Goal: Task Accomplishment & Management: Manage account settings

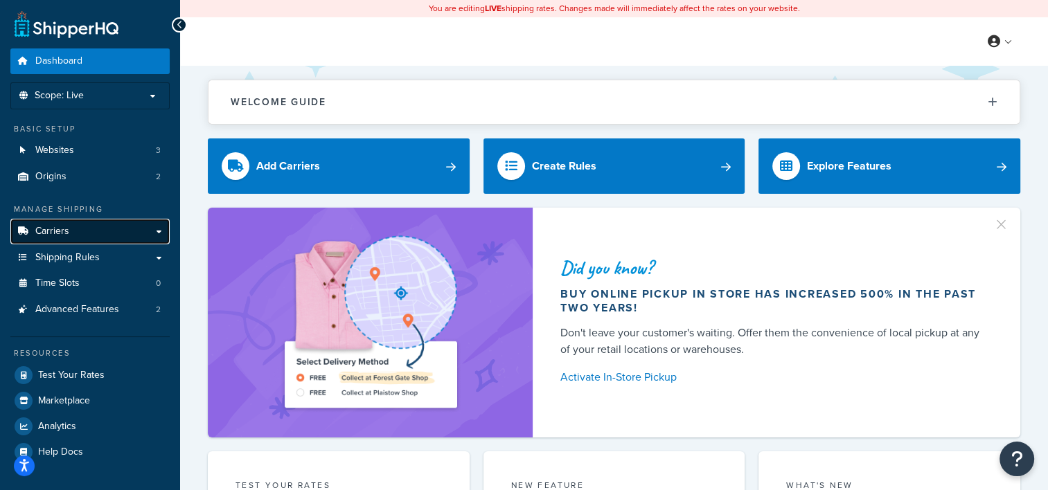
click at [60, 242] on link "Carriers" at bounding box center [89, 232] width 159 height 26
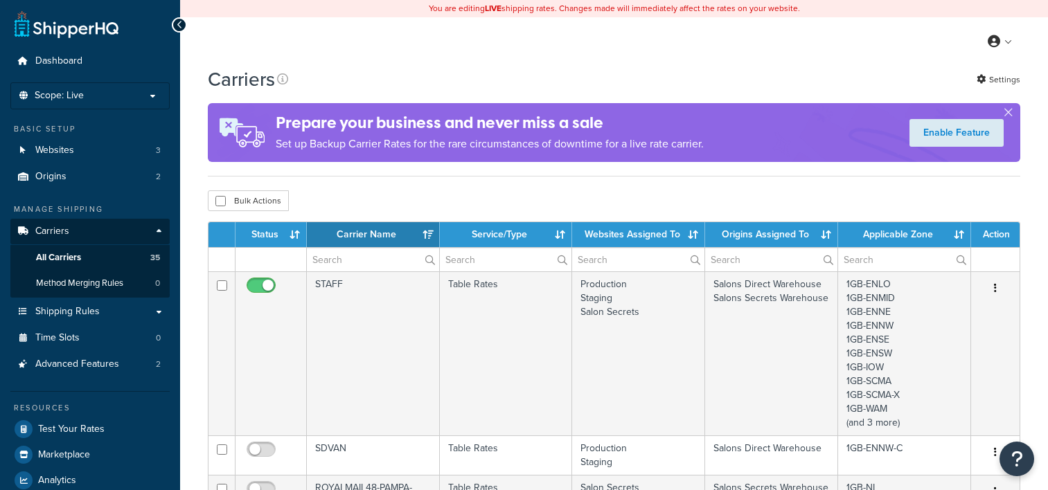
select select "15"
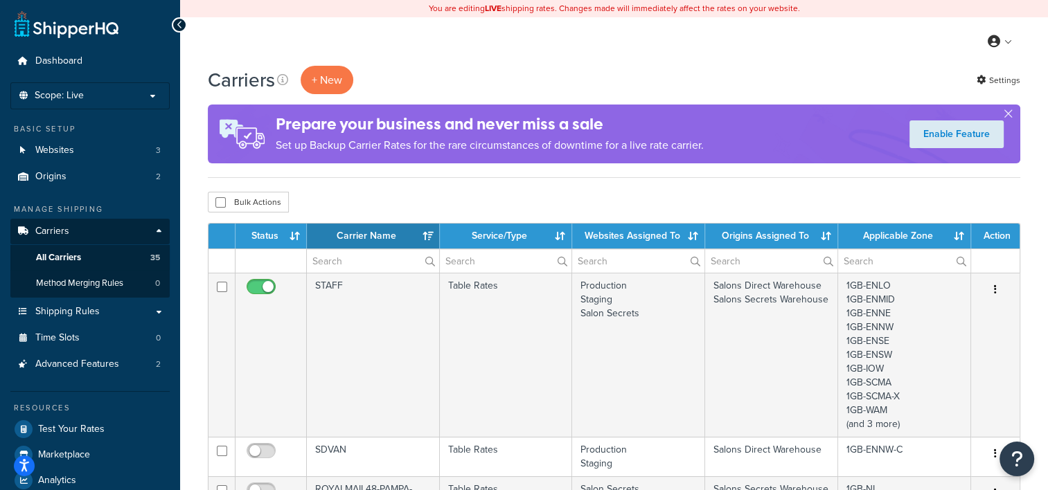
click at [431, 228] on th "Carrier Name" at bounding box center [373, 236] width 133 height 25
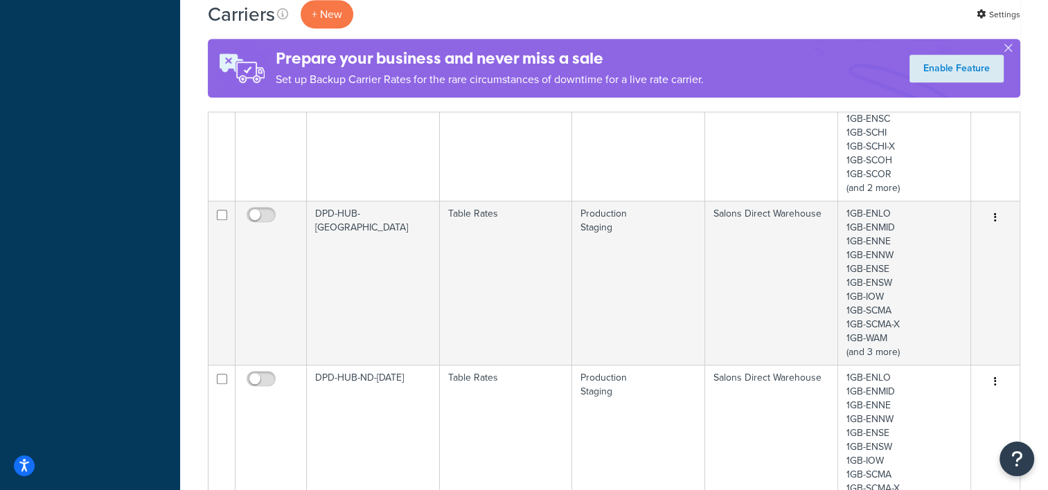
scroll to position [940, 0]
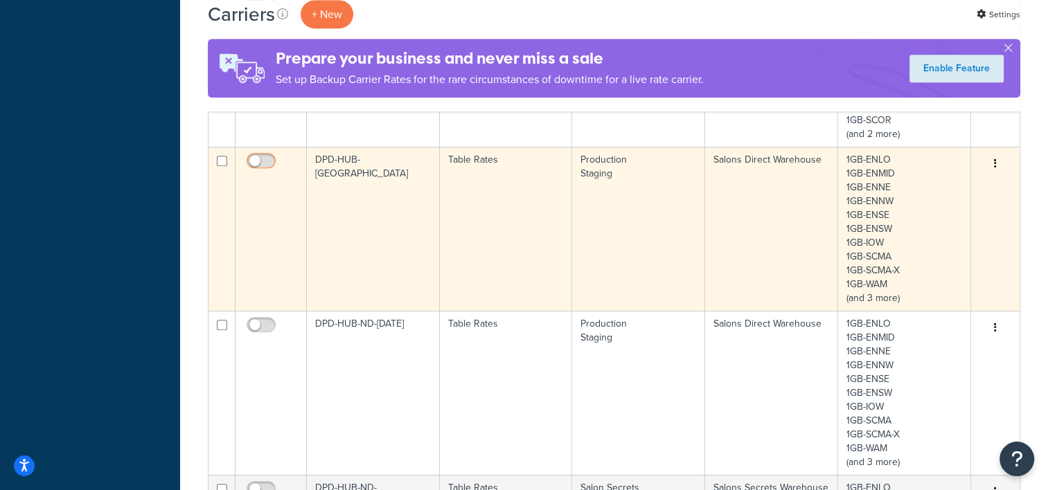
click at [257, 156] on input "checkbox" at bounding box center [263, 164] width 38 height 17
checkbox input "true"
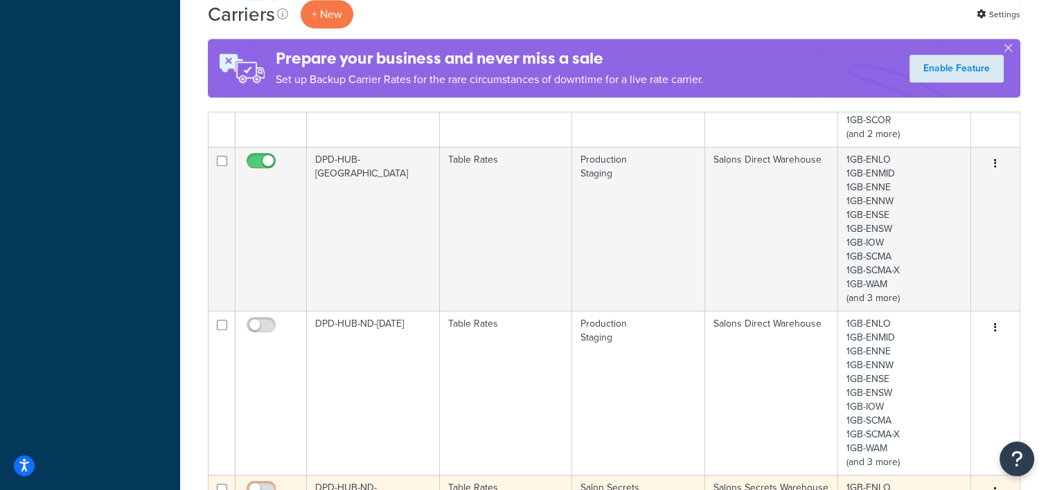
click at [260, 484] on input "checkbox" at bounding box center [263, 492] width 38 height 17
checkbox input "true"
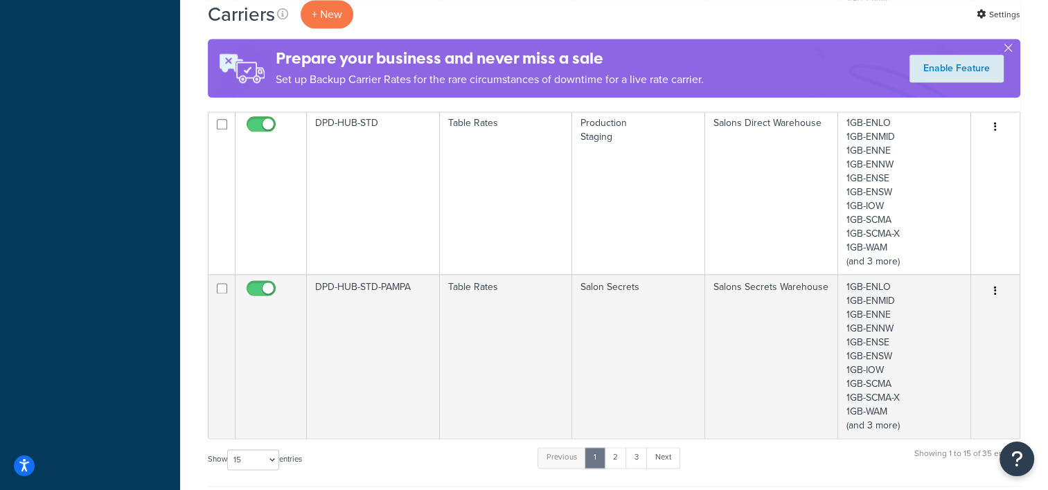
scroll to position [1808, 0]
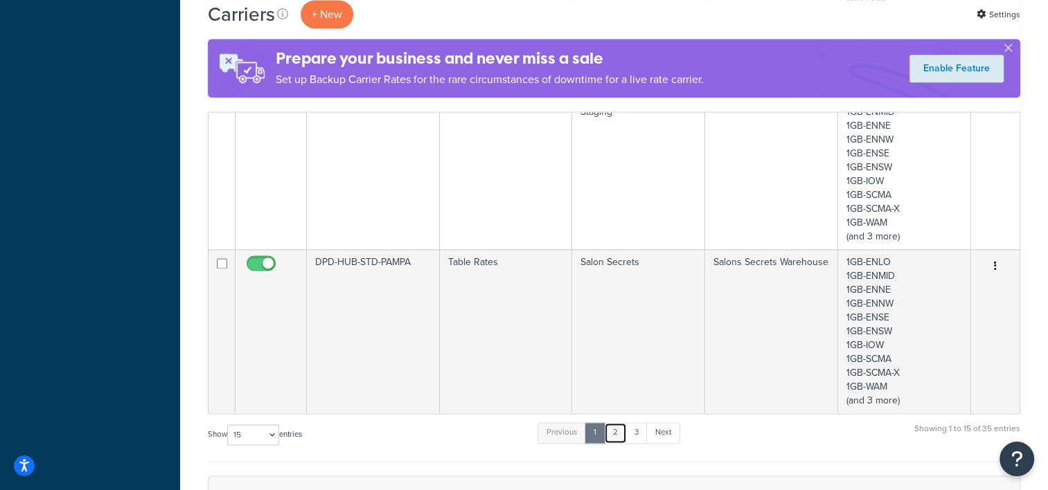
click at [616, 430] on link "2" at bounding box center [615, 432] width 23 height 21
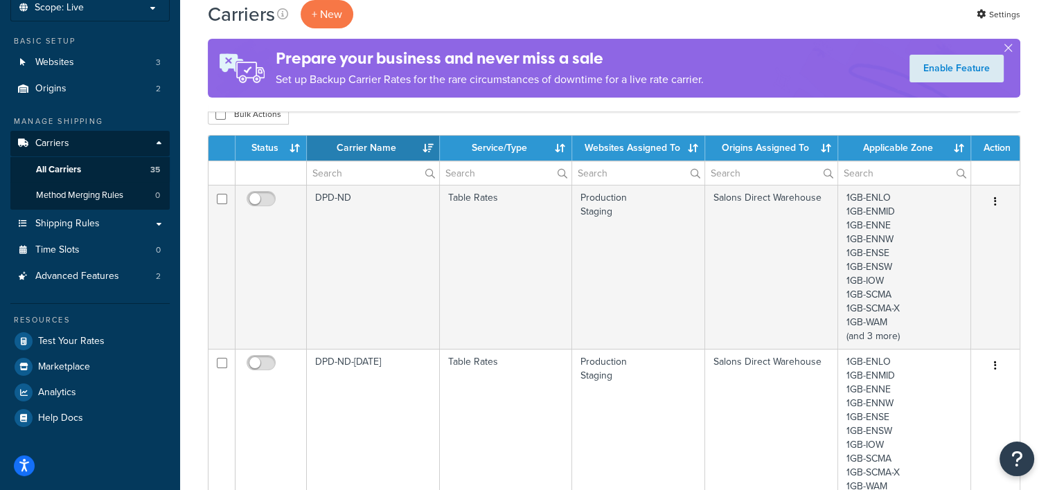
scroll to position [0, 0]
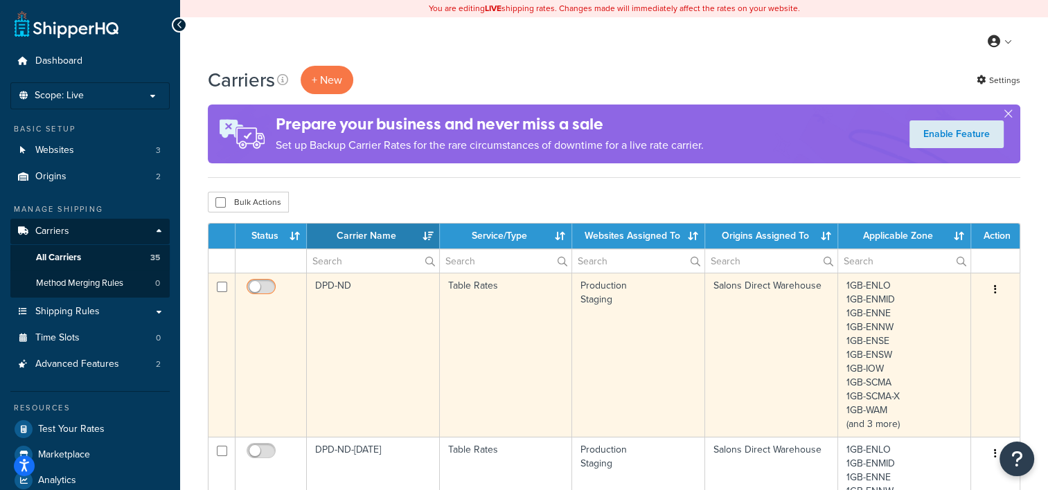
click at [258, 290] on input "checkbox" at bounding box center [263, 290] width 38 height 17
checkbox input "true"
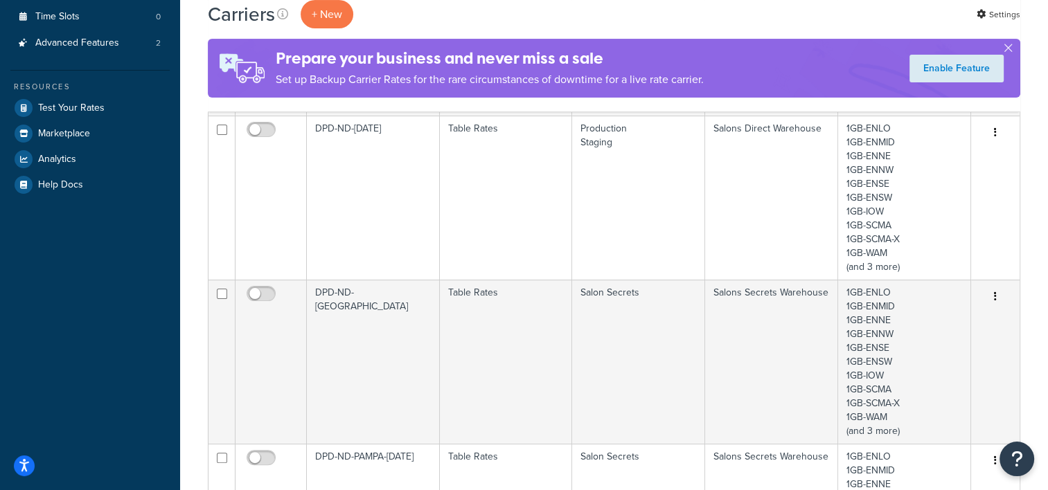
scroll to position [352, 0]
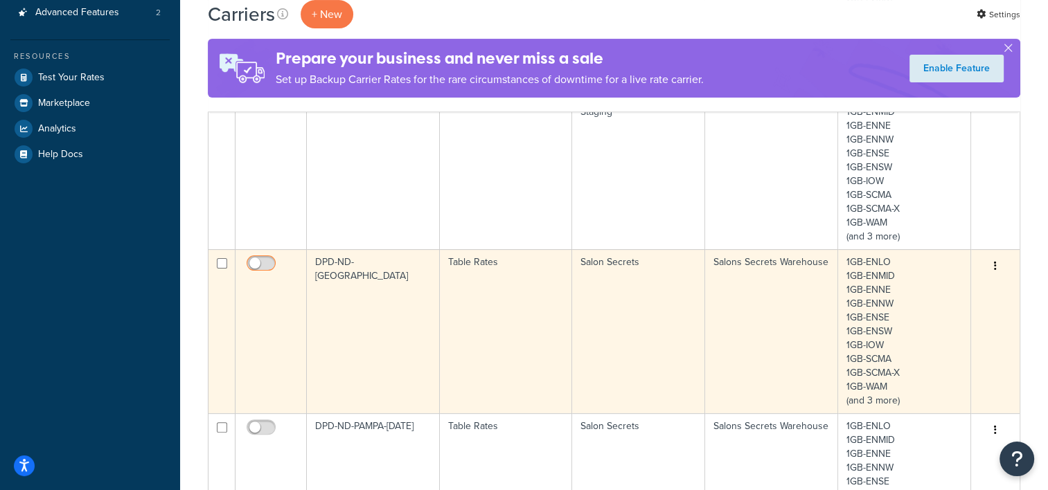
click at [264, 262] on input "checkbox" at bounding box center [263, 266] width 38 height 17
checkbox input "true"
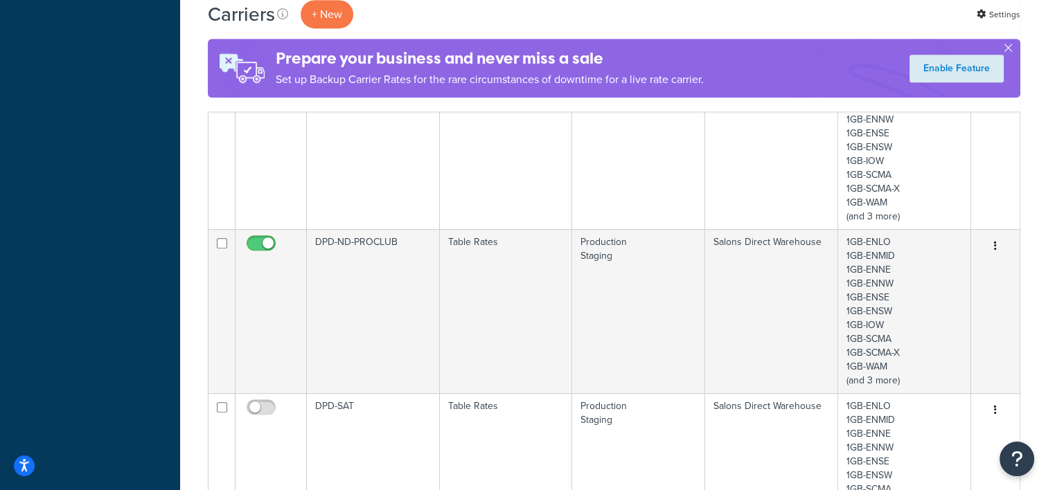
scroll to position [713, 0]
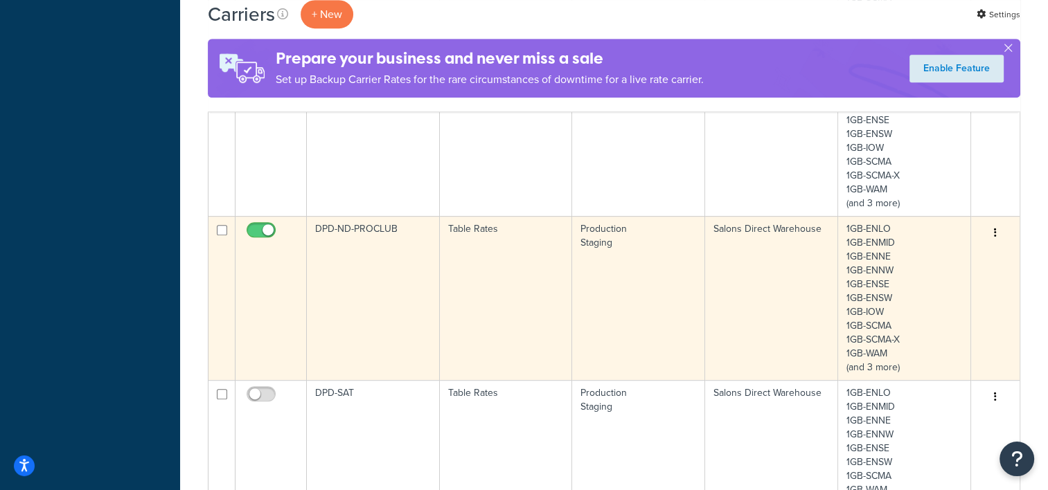
click at [265, 231] on input "checkbox" at bounding box center [263, 233] width 38 height 17
checkbox input "false"
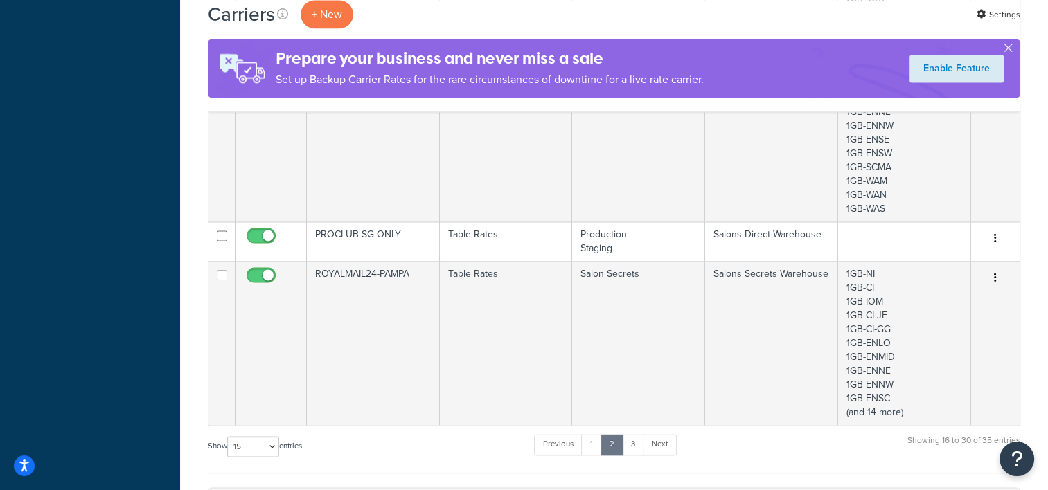
scroll to position [1934, 0]
